Goal: Information Seeking & Learning: Learn about a topic

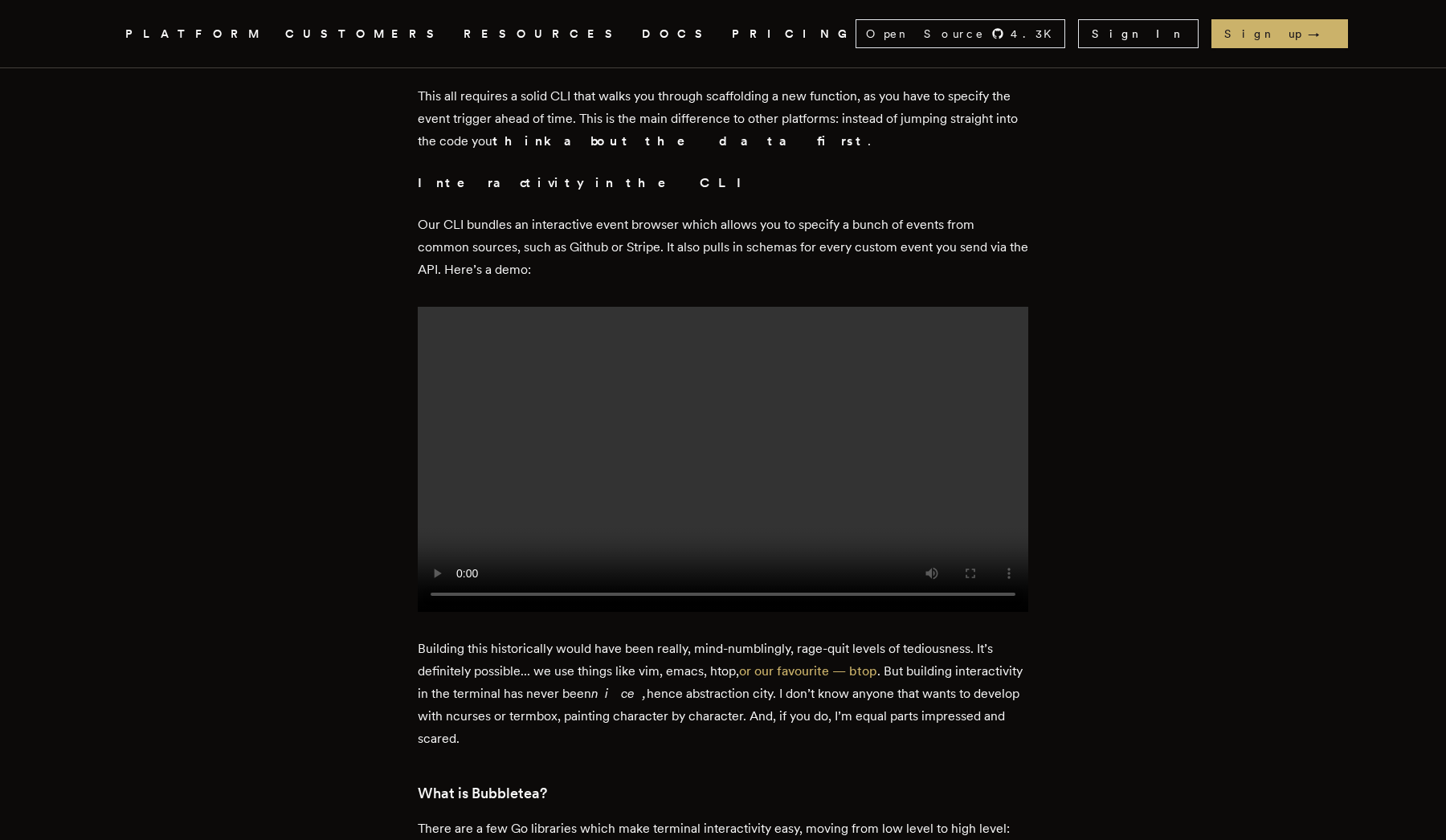
scroll to position [1103, 0]
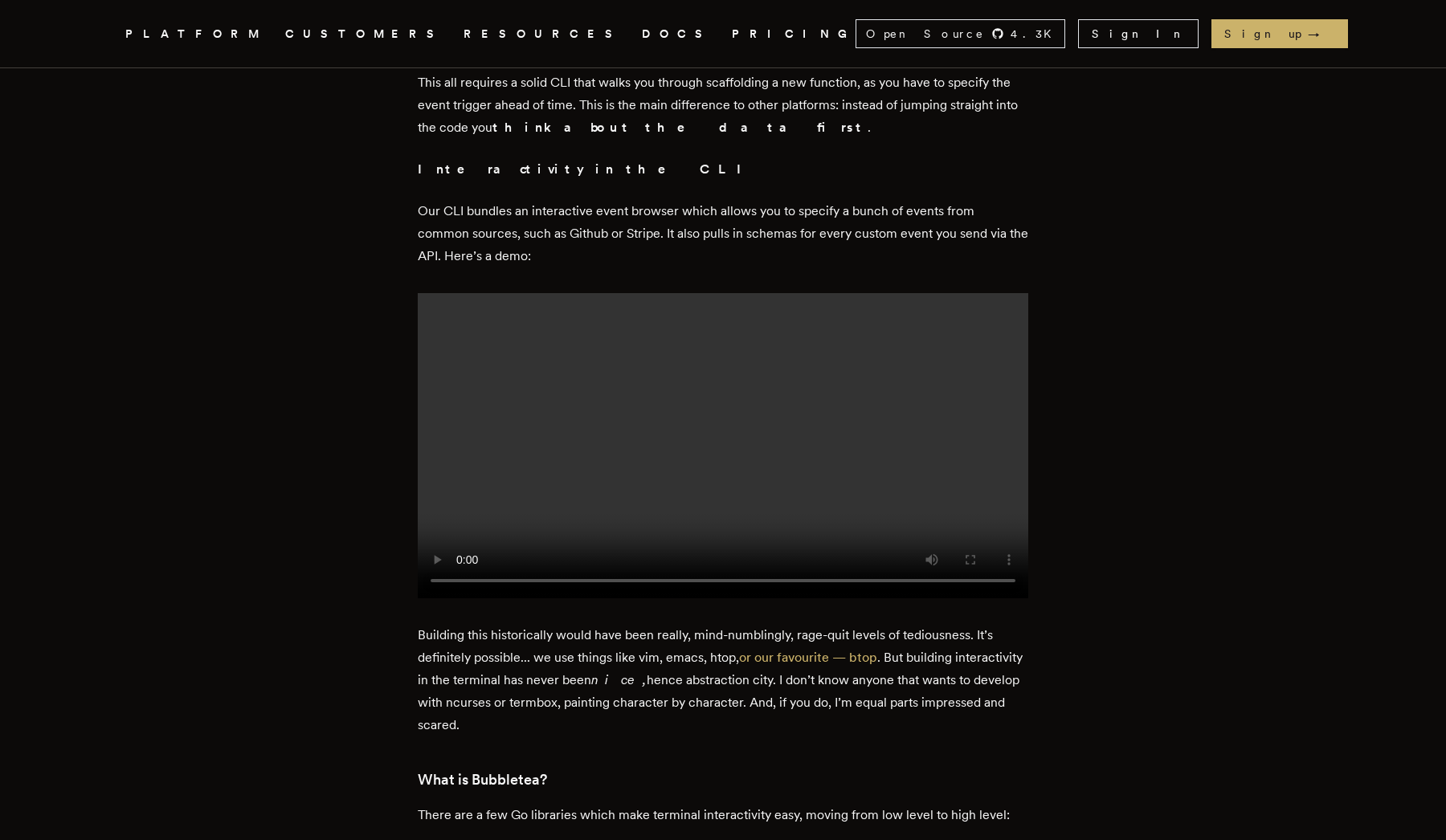
click at [725, 436] on video at bounding box center [723, 445] width 611 height 305
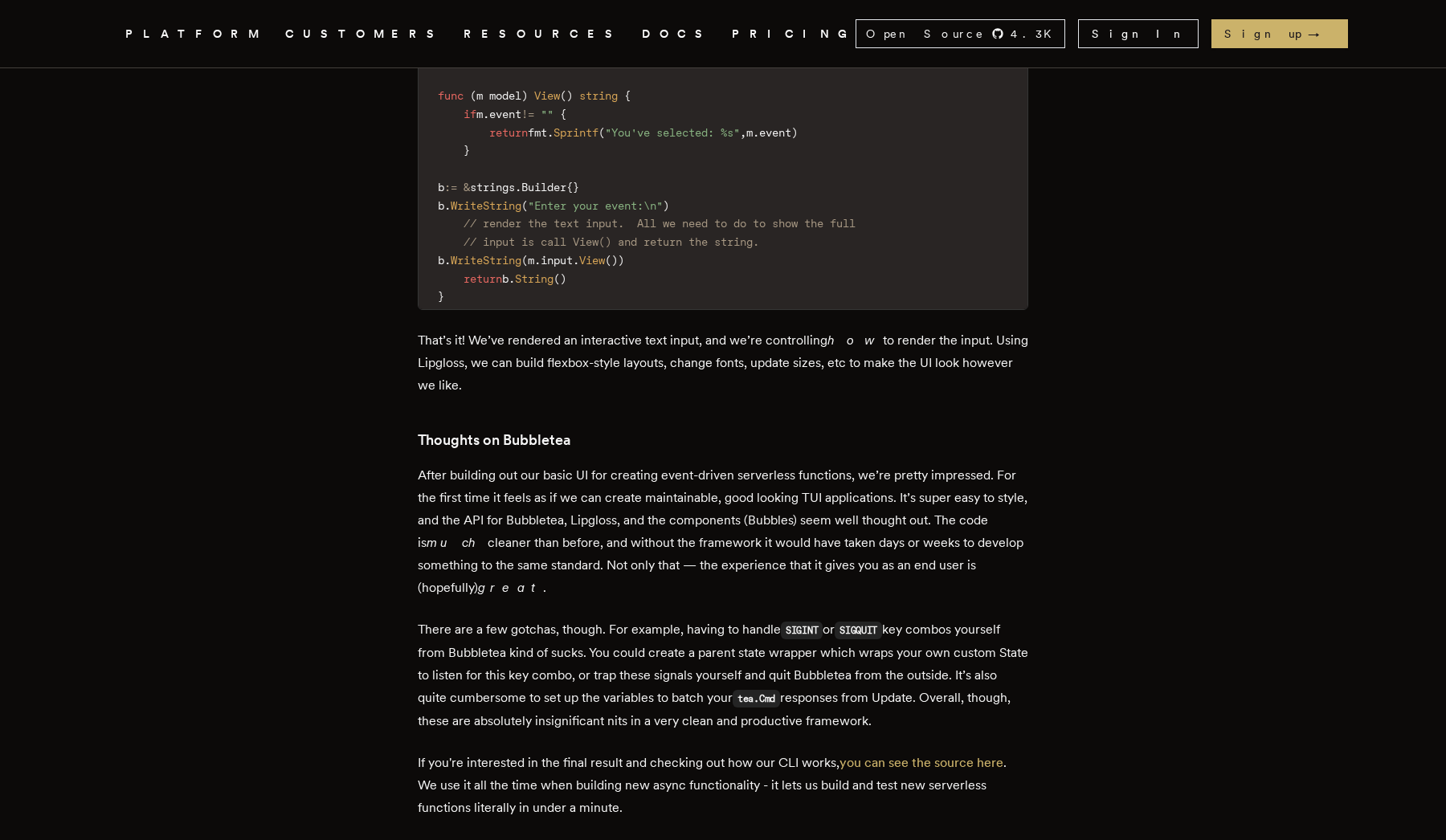
scroll to position [9415, 0]
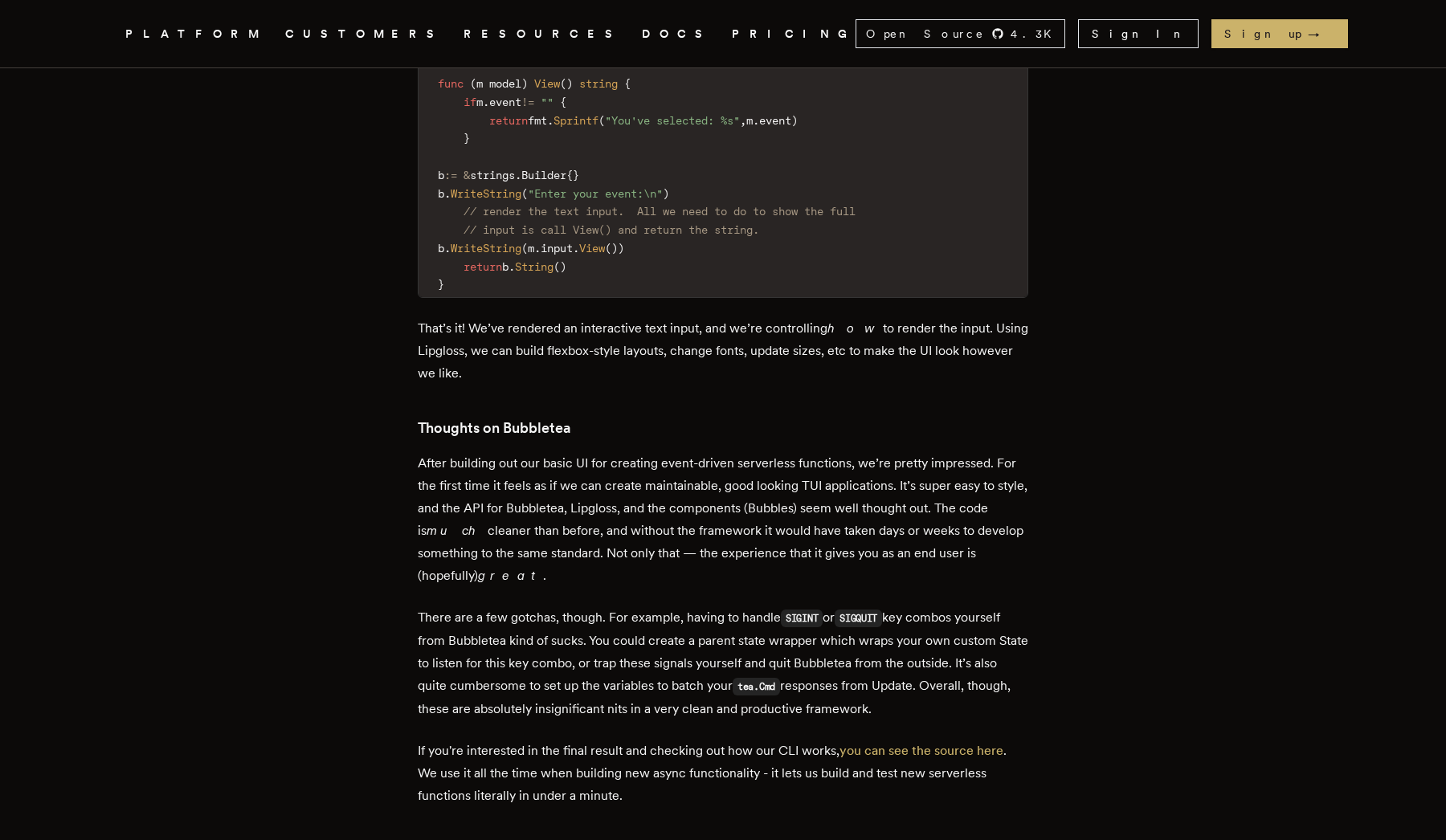
click at [642, 36] on link "DOCS" at bounding box center [678, 34] width 71 height 20
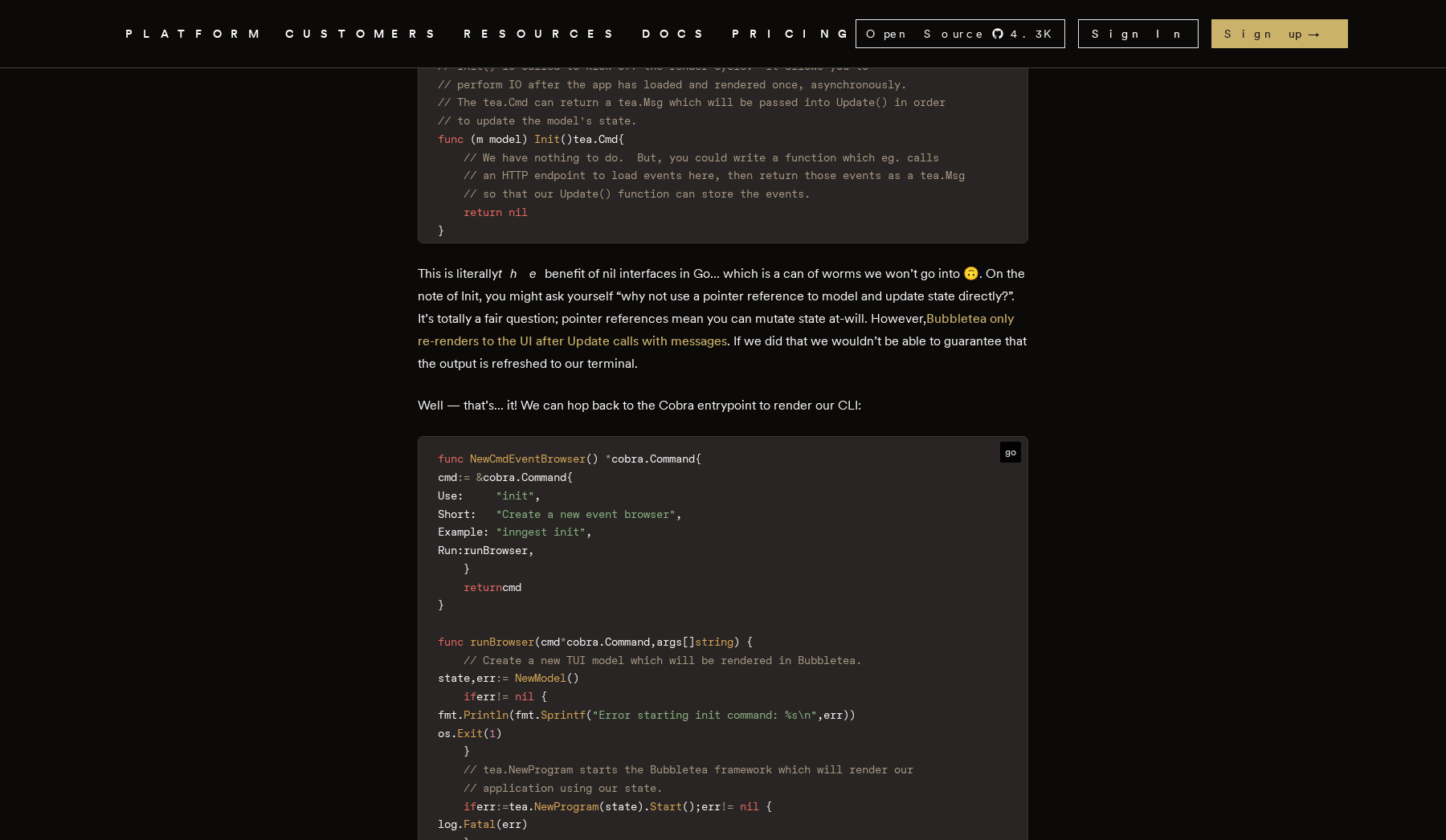
scroll to position [7058, 0]
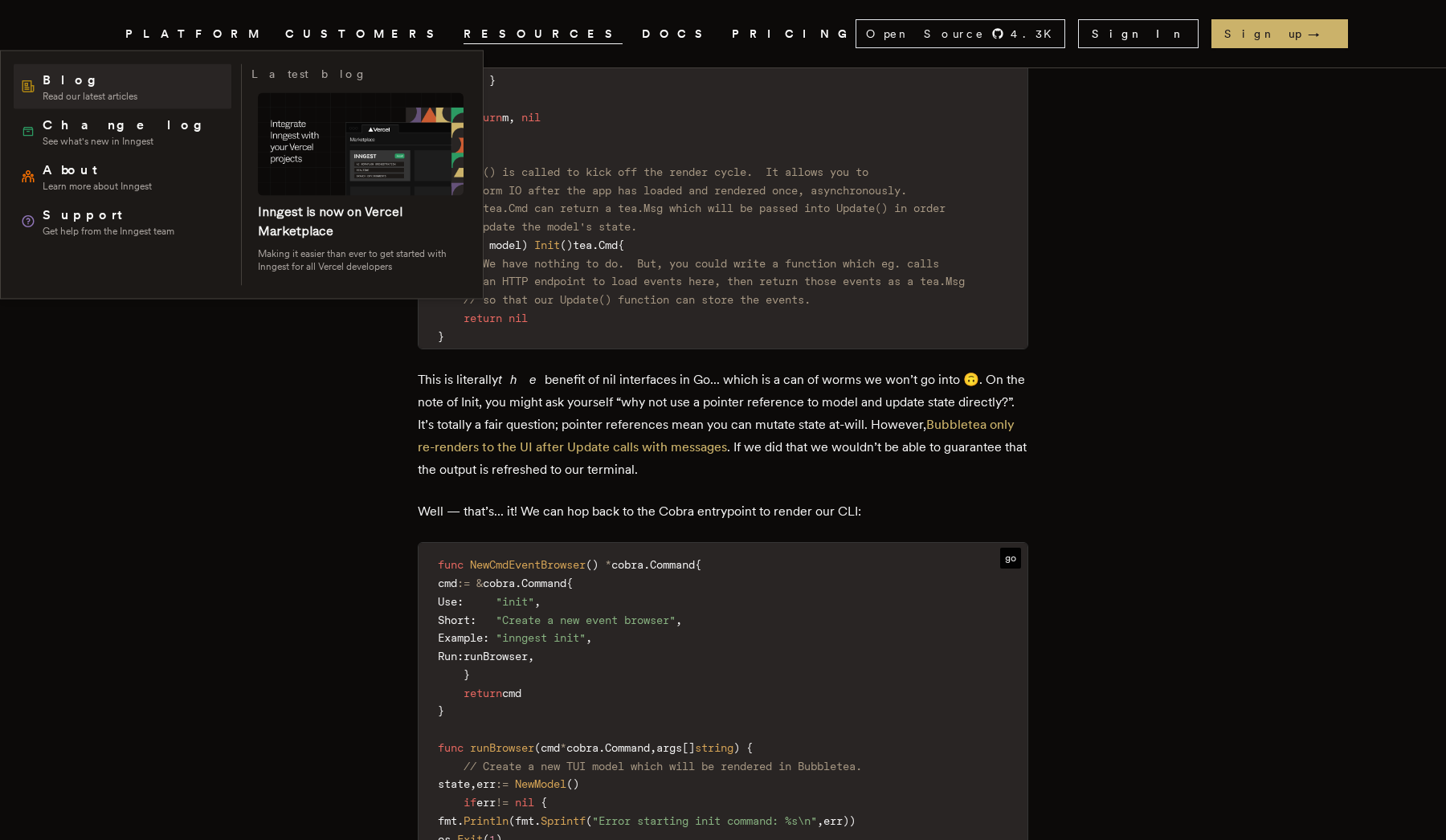
click at [104, 87] on span "Blog" at bounding box center [90, 81] width 95 height 20
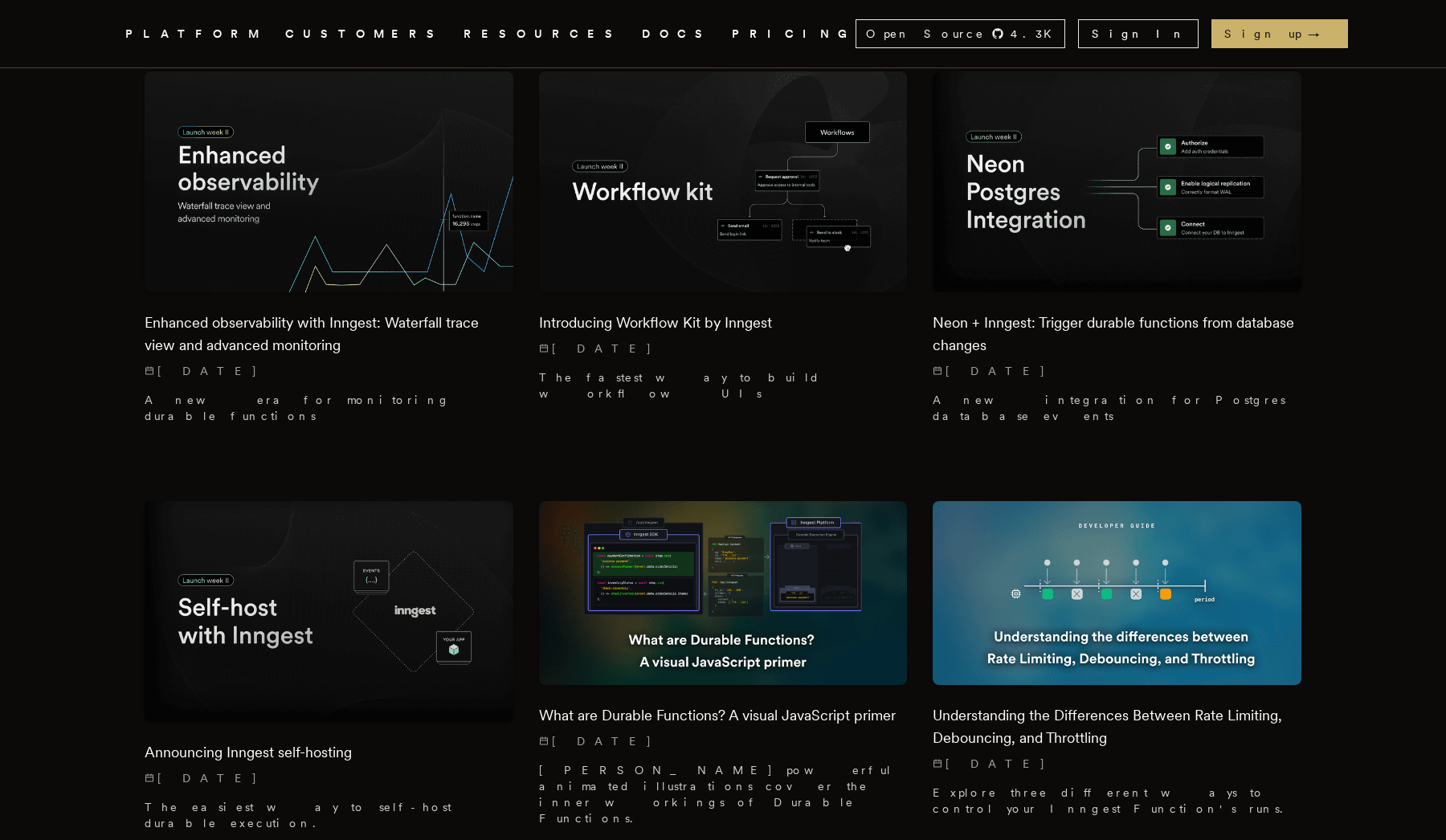
scroll to position [4320, 0]
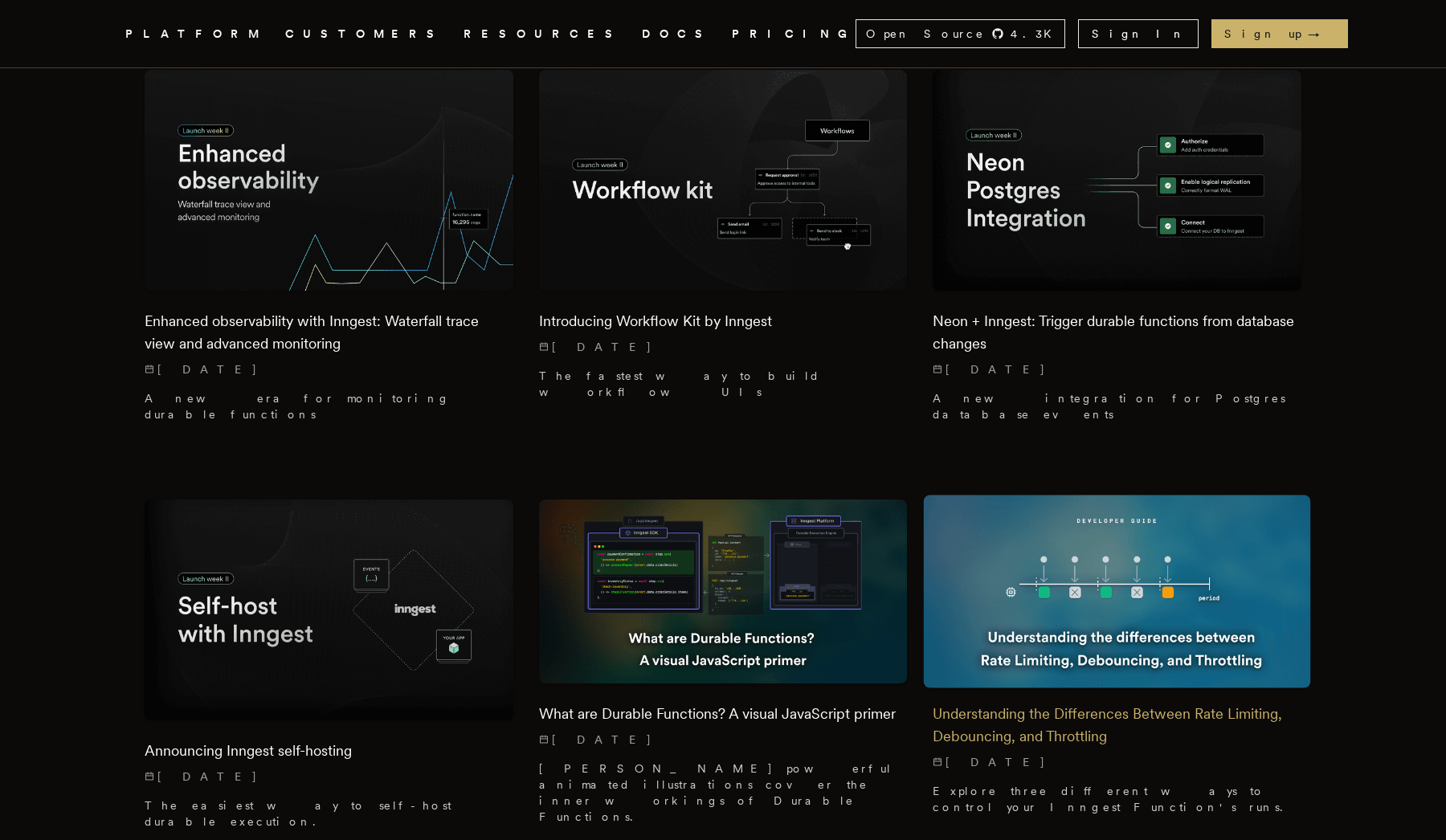
click at [1122, 495] on img at bounding box center [1118, 592] width 388 height 194
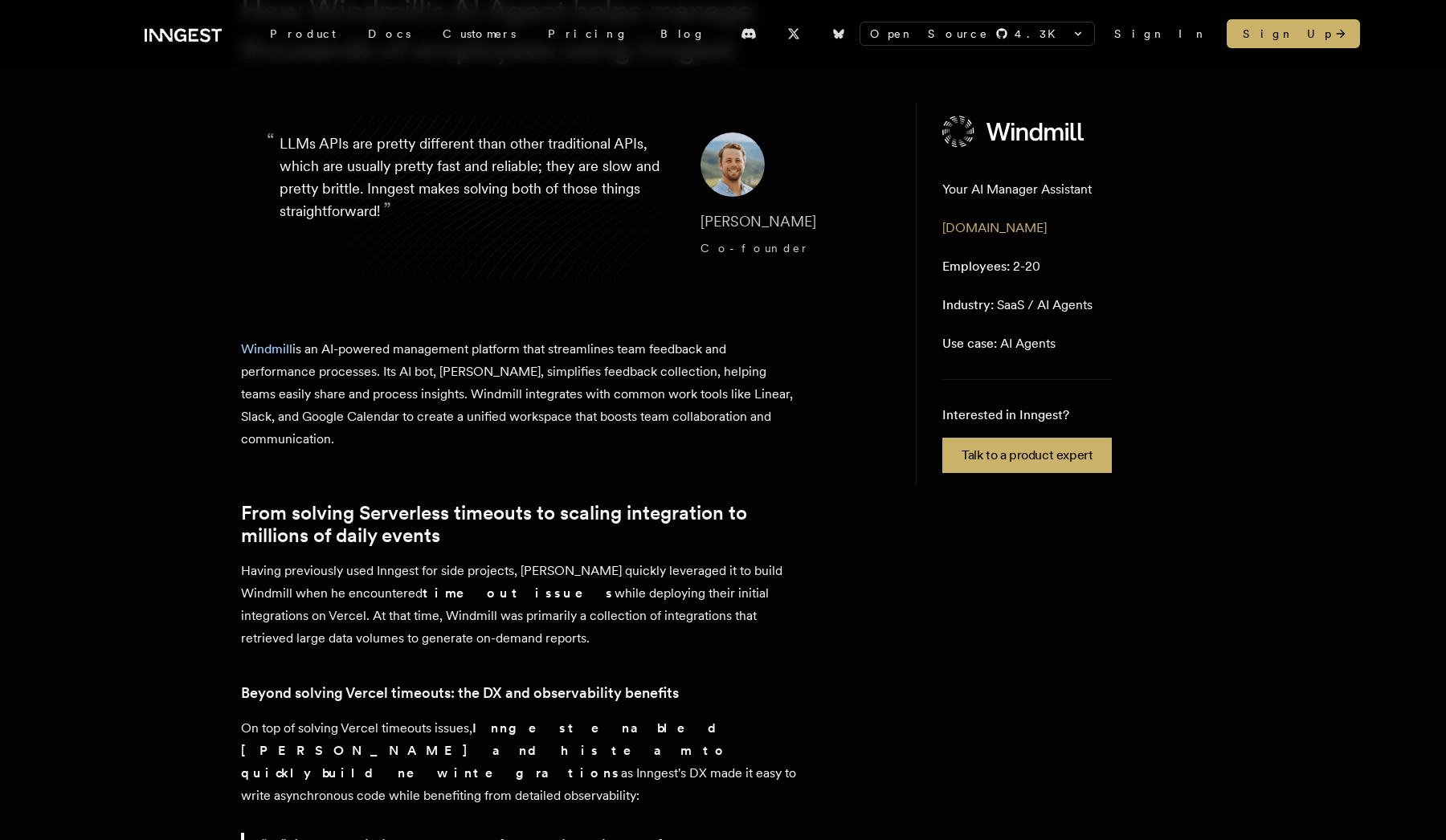
scroll to position [123, 0]
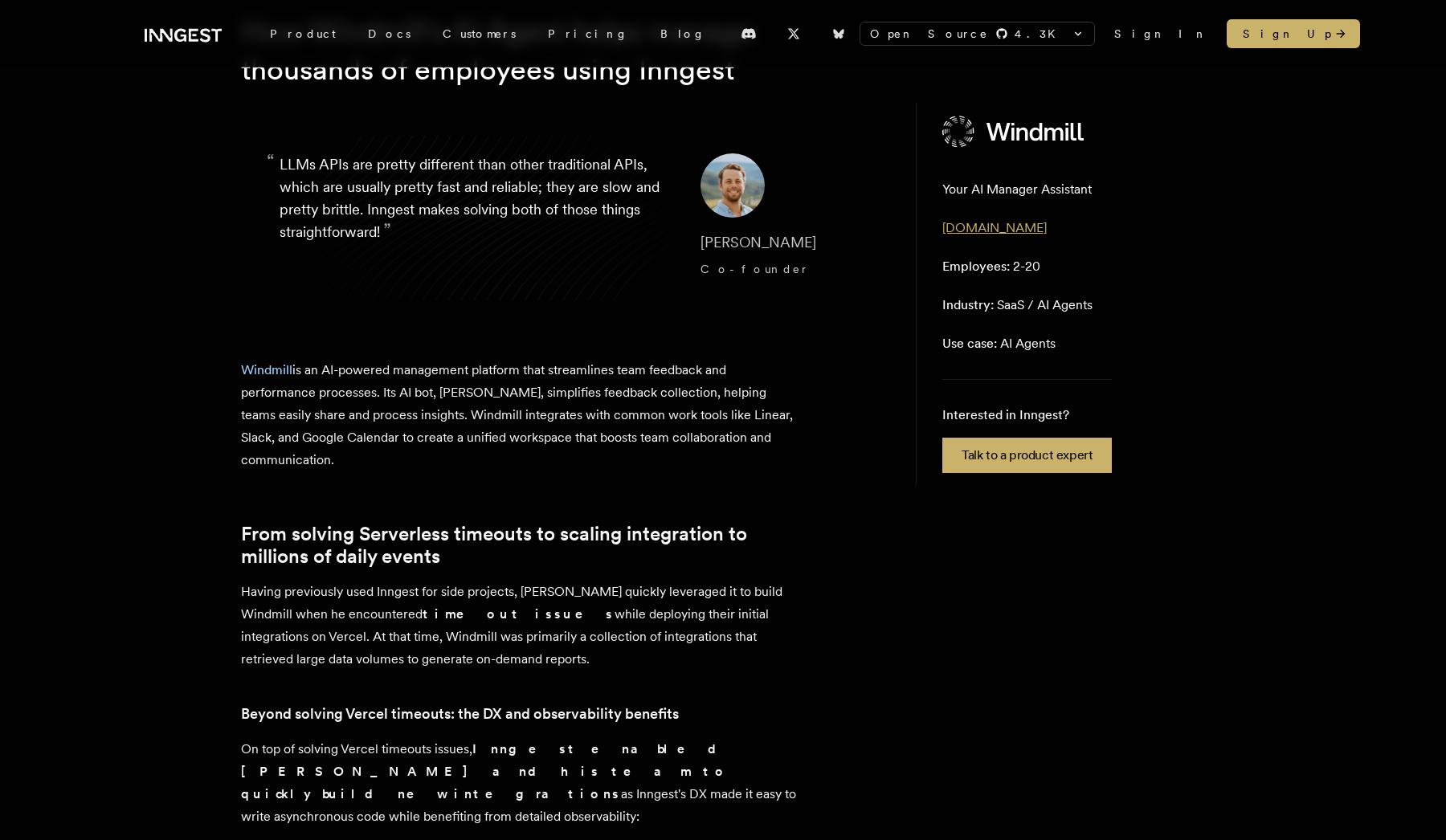
click at [998, 228] on link "gowindmill.com" at bounding box center [994, 228] width 104 height 15
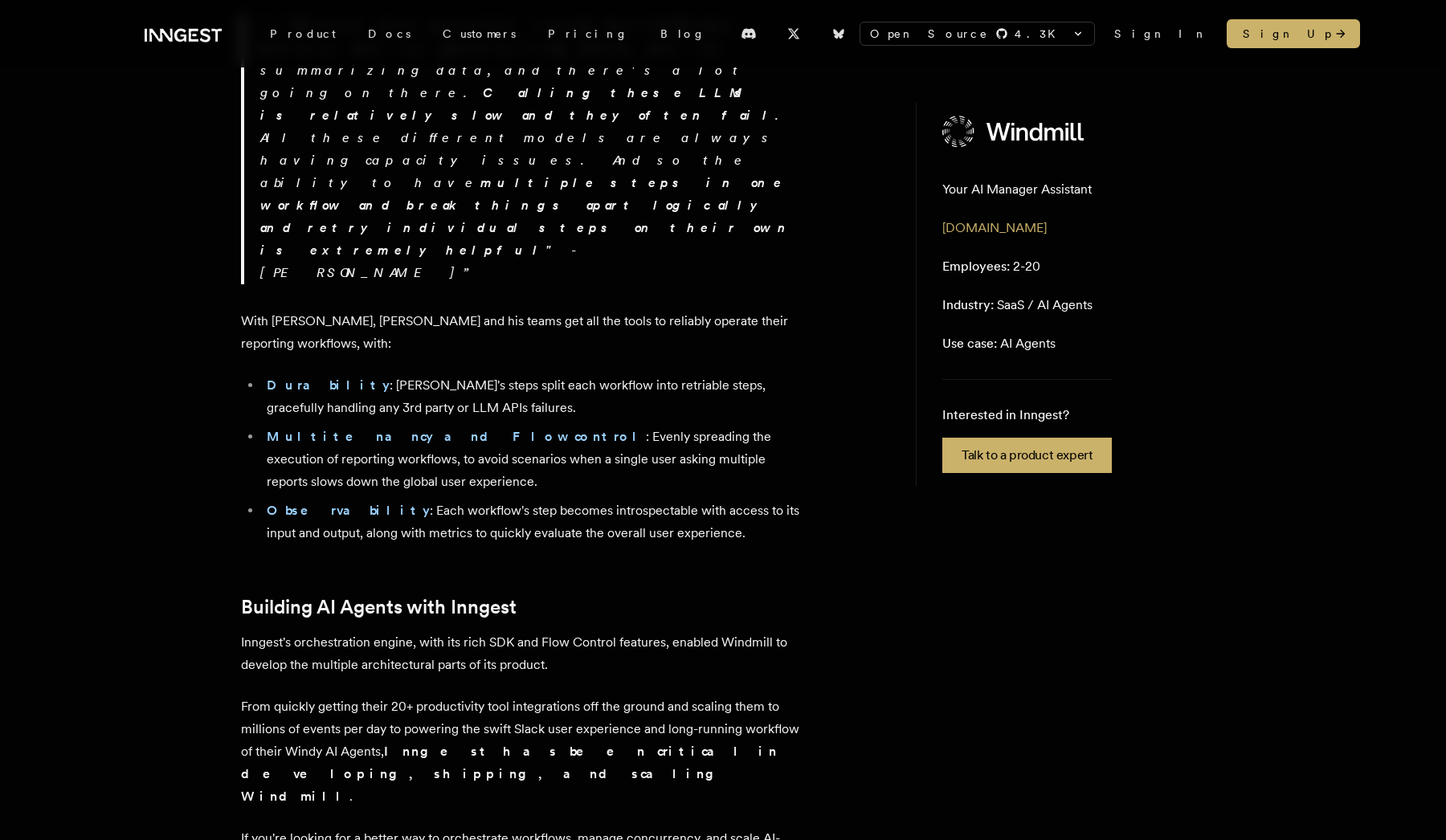
scroll to position [4163, 0]
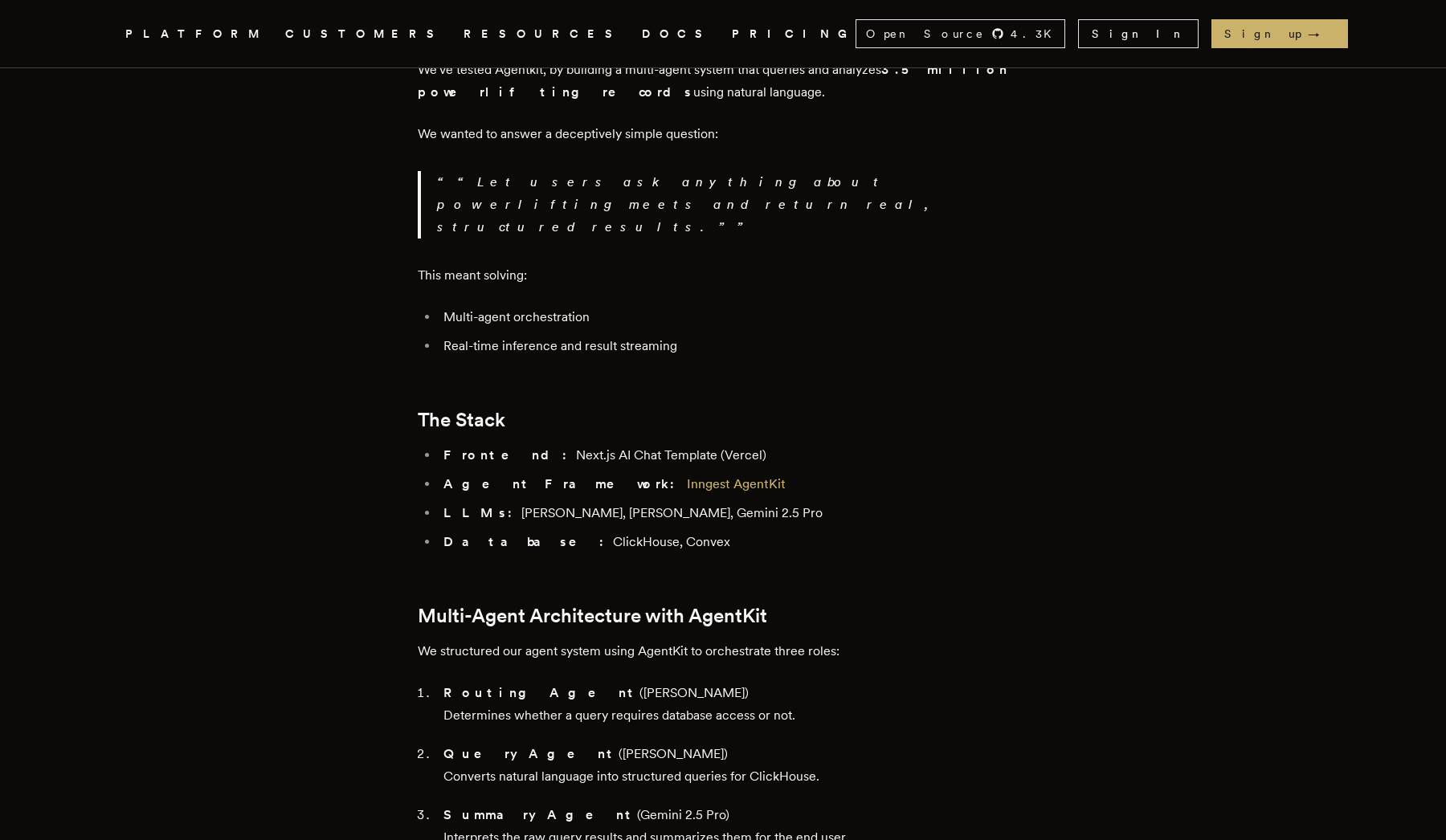
scroll to position [1211, 0]
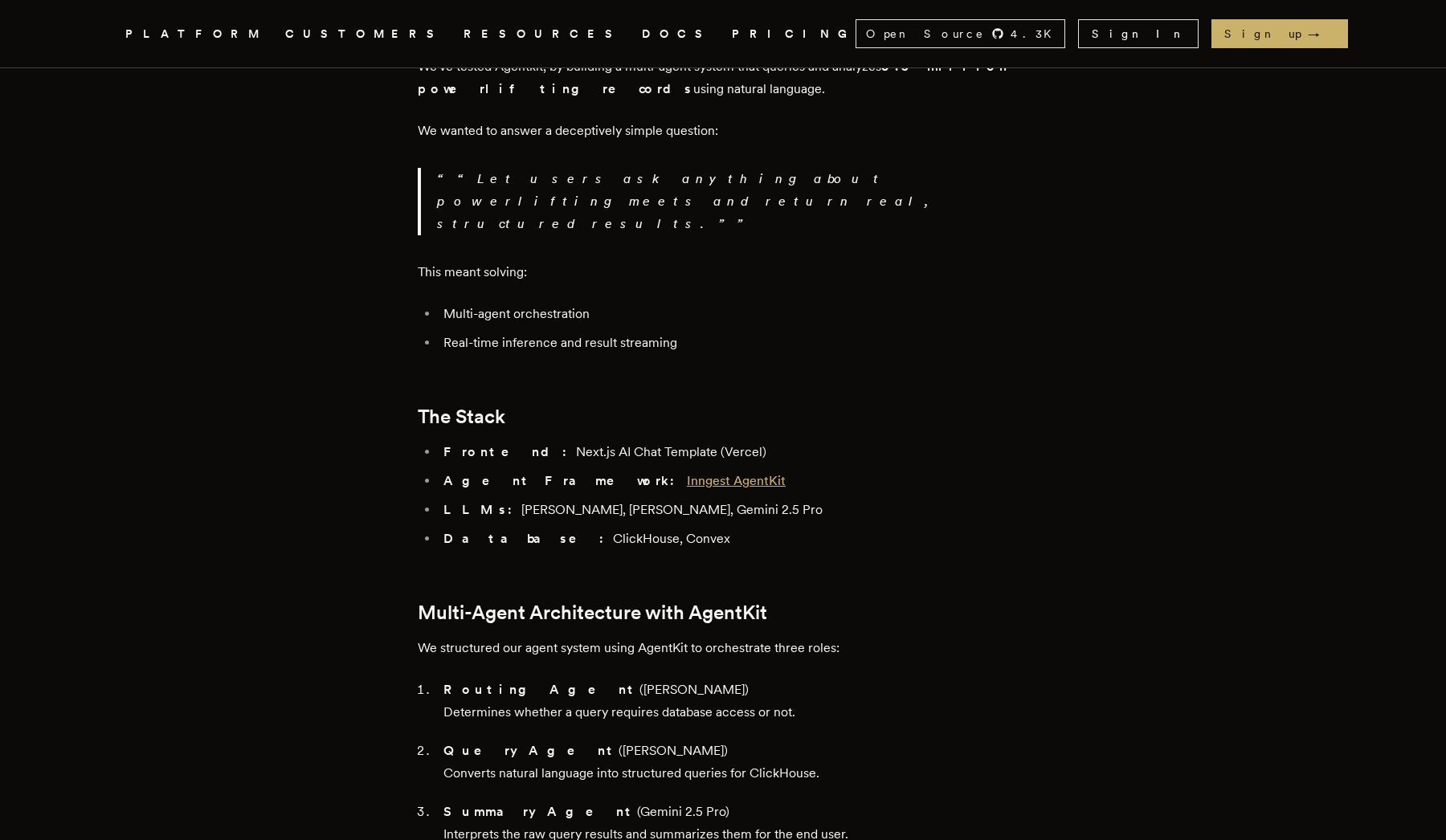
click at [687, 473] on link "Inngest AgentKit" at bounding box center [736, 480] width 99 height 15
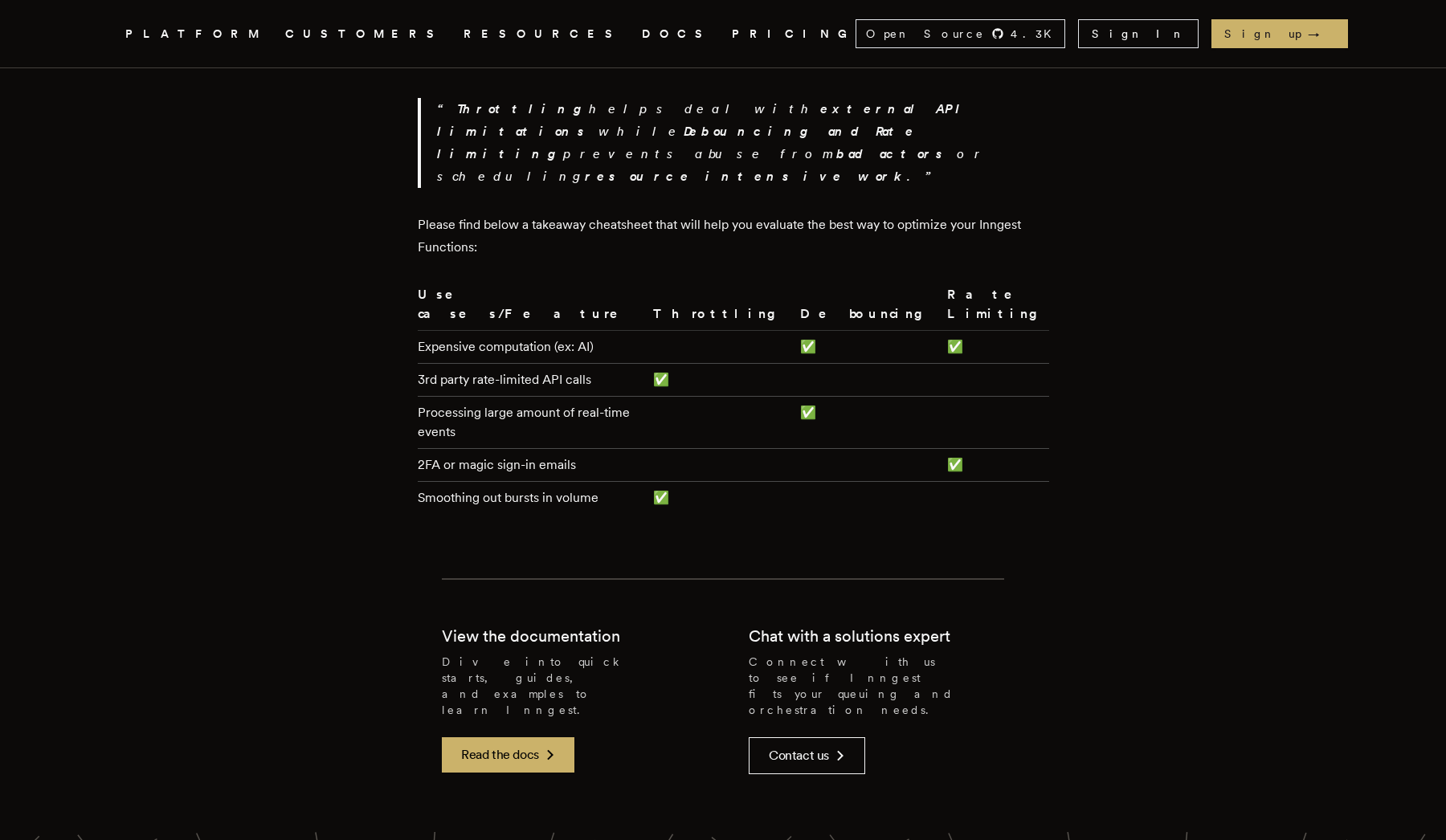
scroll to position [4912, 0]
